Goal: Navigation & Orientation: Find specific page/section

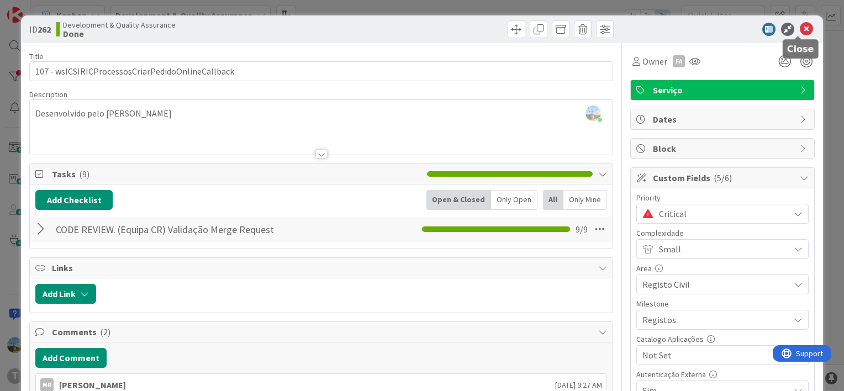
click at [800, 23] on icon at bounding box center [806, 29] width 13 height 13
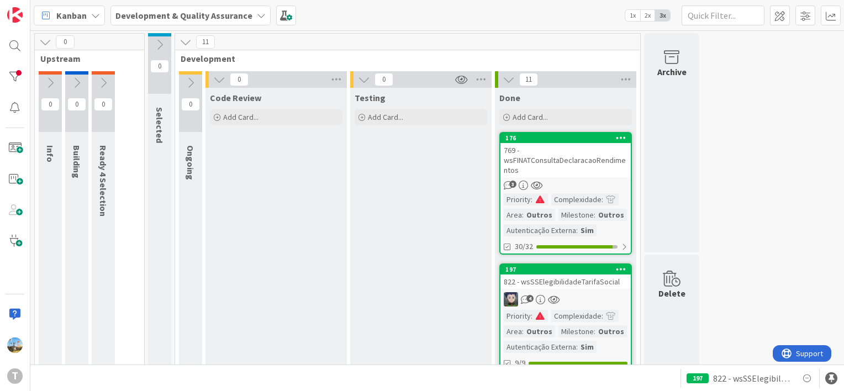
click at [586, 301] on div "4" at bounding box center [565, 299] width 130 height 14
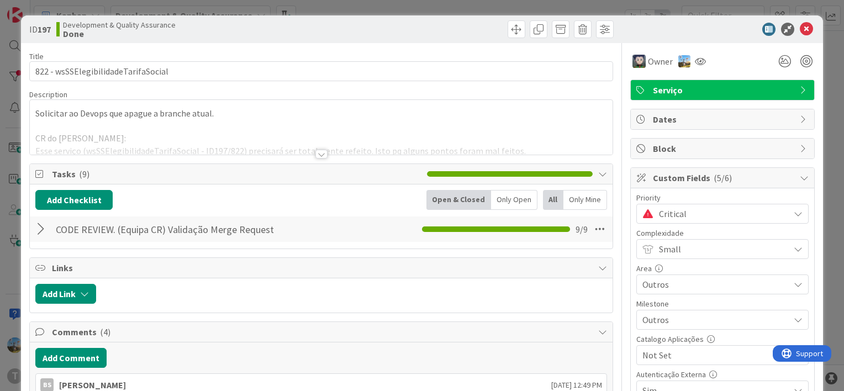
click at [659, 212] on span "Critical" at bounding box center [721, 213] width 125 height 15
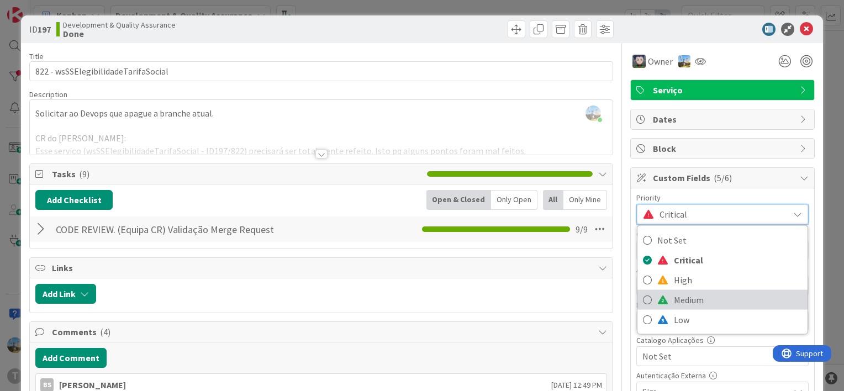
click at [663, 298] on link "Medium" at bounding box center [723, 300] width 170 height 20
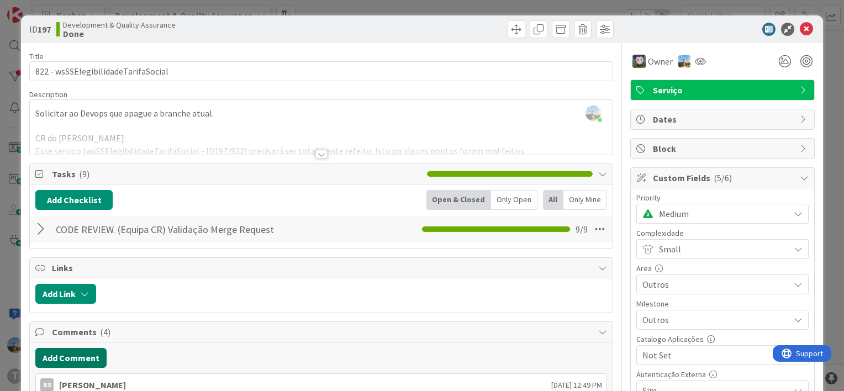
click at [73, 365] on button "Add Comment" at bounding box center [70, 358] width 71 height 20
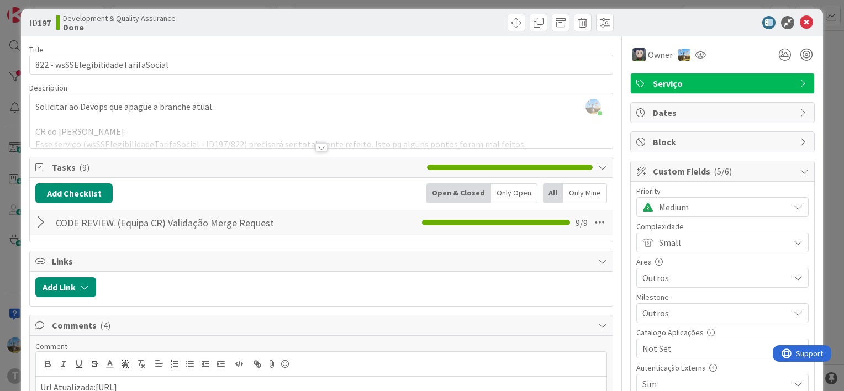
scroll to position [228, 0]
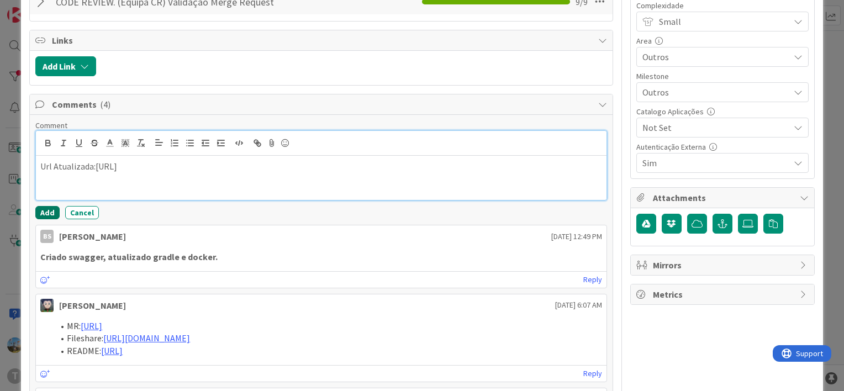
click at [47, 208] on button "Add" at bounding box center [47, 212] width 24 height 13
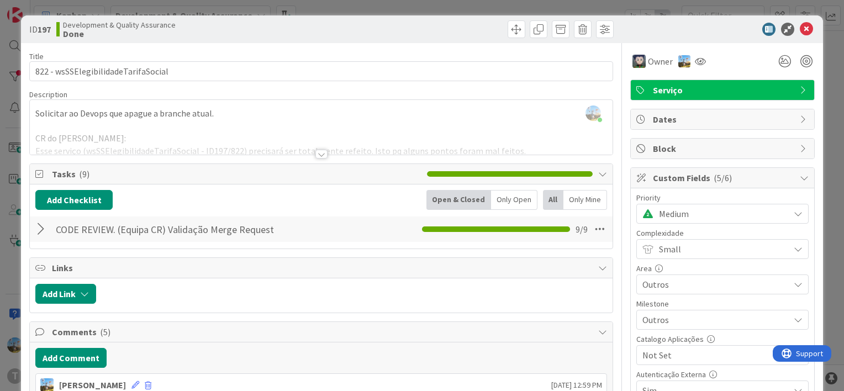
scroll to position [0, 0]
click at [800, 28] on icon at bounding box center [806, 29] width 13 height 13
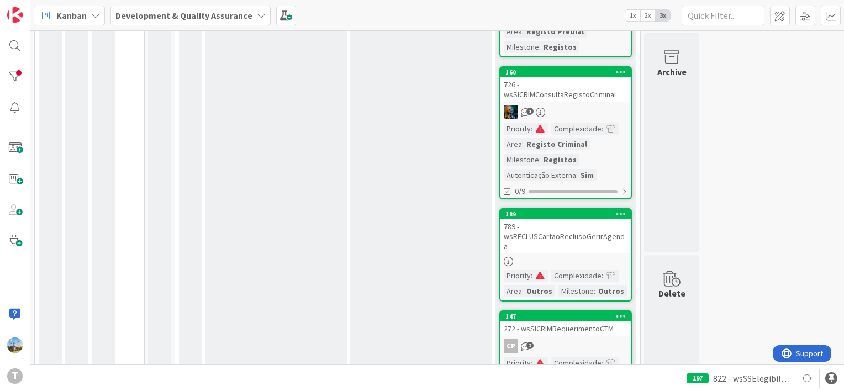
scroll to position [55, 0]
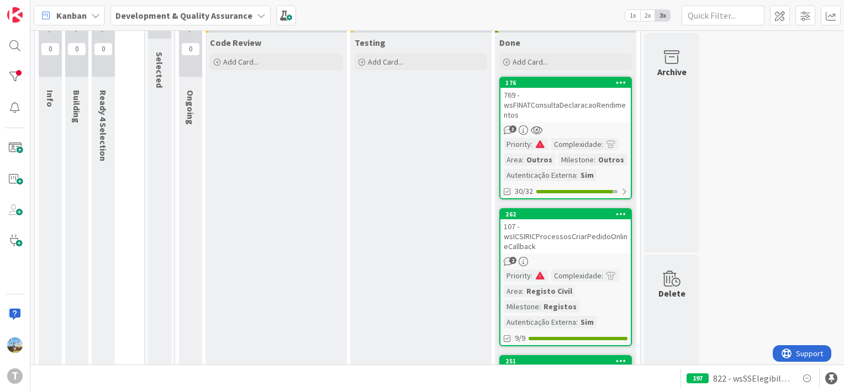
click at [561, 106] on div "769 - wsFINATConsultaDeclaracaoRendimentos" at bounding box center [565, 105] width 130 height 34
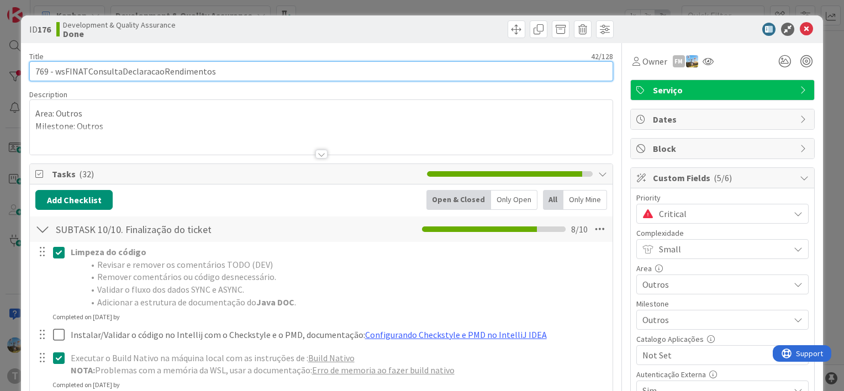
drag, startPoint x: 222, startPoint y: 72, endPoint x: 56, endPoint y: 69, distance: 165.8
click at [56, 69] on input "769 - wsFINATConsultaDeclaracaoRendimentos" at bounding box center [321, 71] width 584 height 20
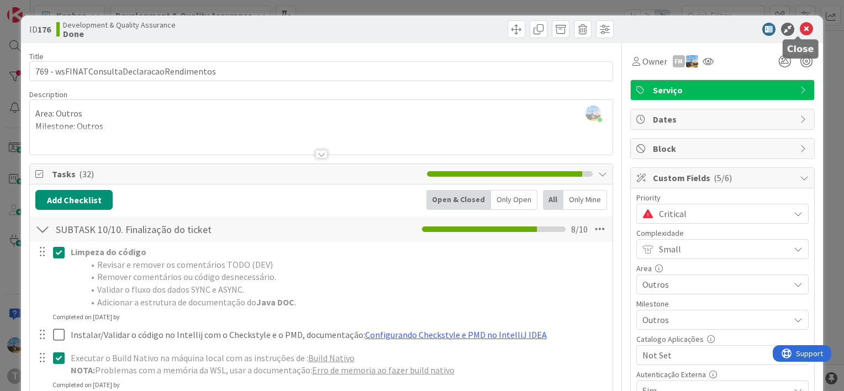
click at [804, 28] on icon at bounding box center [806, 29] width 13 height 13
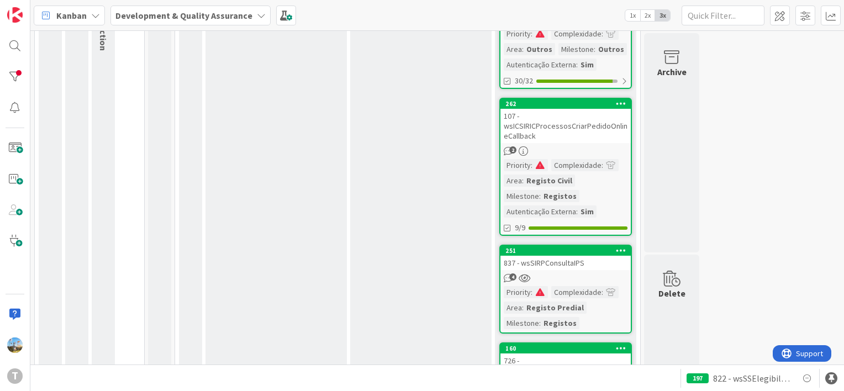
click at [550, 273] on div "4" at bounding box center [565, 277] width 130 height 9
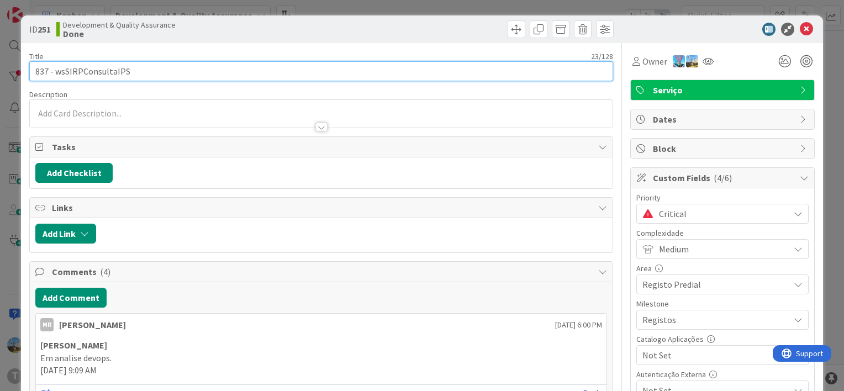
drag, startPoint x: 135, startPoint y: 66, endPoint x: 55, endPoint y: 71, distance: 80.8
click at [55, 71] on input "837 - wsSIRPConsultaIPS" at bounding box center [321, 71] width 584 height 20
